Goal: Task Accomplishment & Management: Use online tool/utility

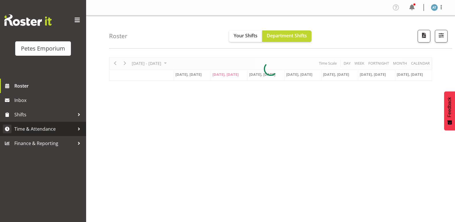
click at [47, 128] on span "Time & Attendance" at bounding box center [44, 129] width 60 height 9
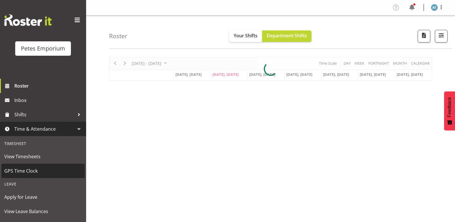
click at [51, 167] on span "GPS Time Clock" at bounding box center [43, 171] width 78 height 9
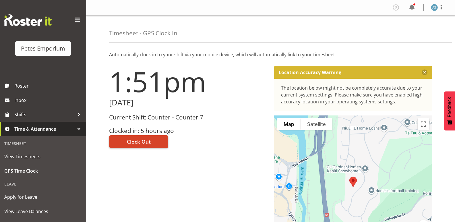
click at [153, 140] on button "Clock Out" at bounding box center [138, 141] width 59 height 13
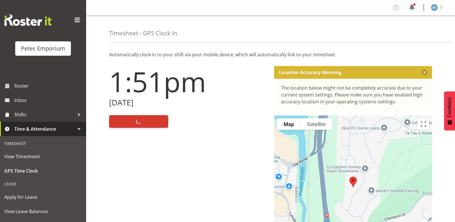
click at [442, 6] on span at bounding box center [441, 7] width 7 height 7
click at [425, 29] on link "Log Out" at bounding box center [417, 30] width 55 height 10
